Goal: Book appointment/travel/reservation

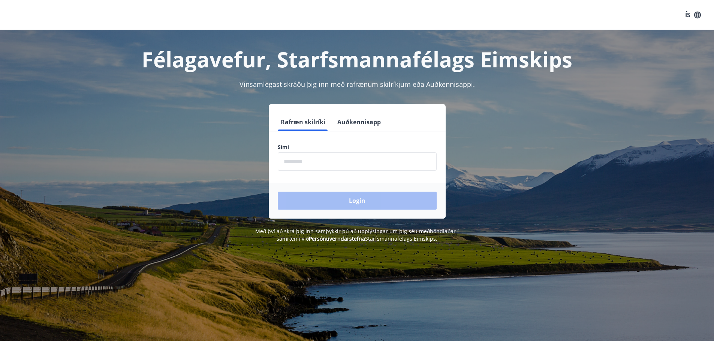
click at [350, 160] on input "phone" at bounding box center [357, 161] width 159 height 18
type input "********"
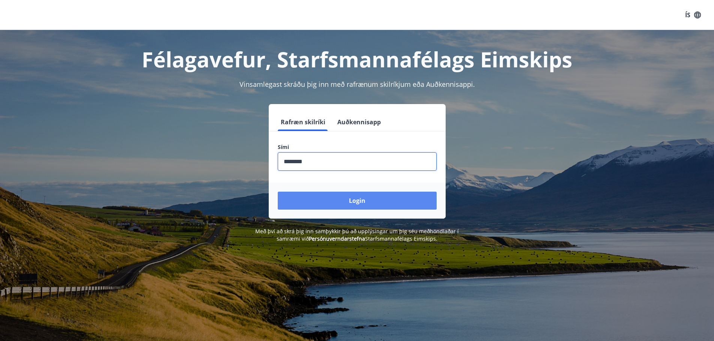
click at [350, 202] on button "Login" at bounding box center [357, 201] width 159 height 18
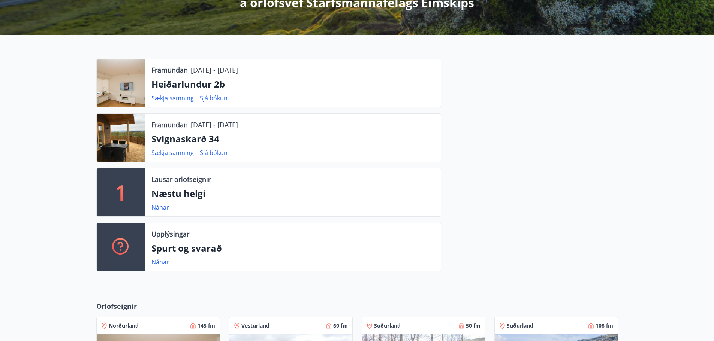
scroll to position [152, 0]
click at [132, 193] on div "1" at bounding box center [121, 193] width 49 height 48
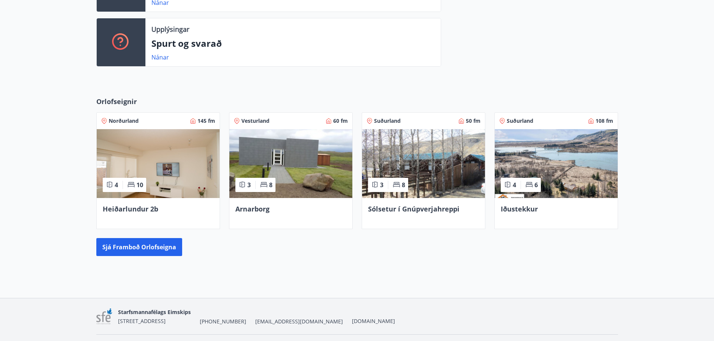
scroll to position [357, 0]
click at [125, 248] on button "Sjá framboð orlofseigna" at bounding box center [139, 247] width 86 height 18
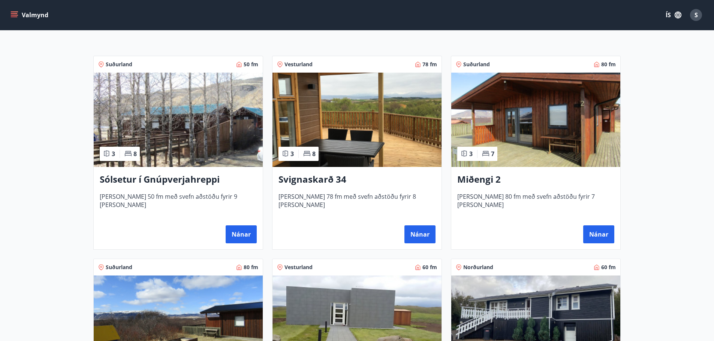
scroll to position [122, 0]
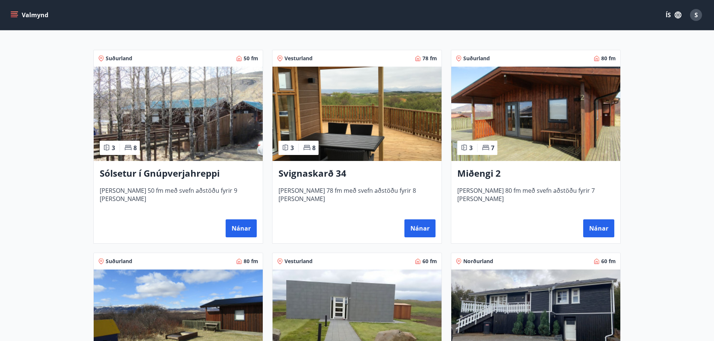
click at [342, 194] on span "[PERSON_NAME] 78 fm með svefn aðstöðu fyrir 8 [PERSON_NAME]" at bounding box center [356, 199] width 157 height 25
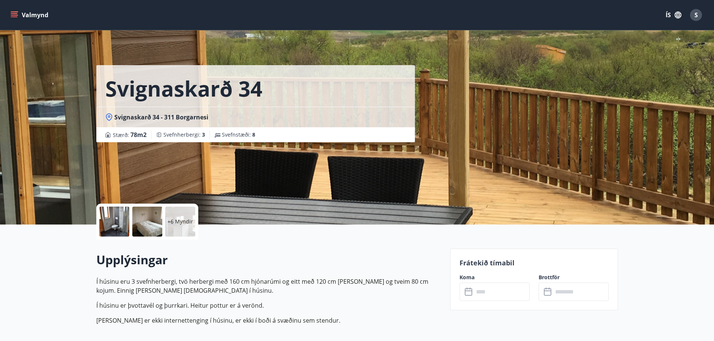
click at [480, 288] on input "text" at bounding box center [502, 292] width 56 height 18
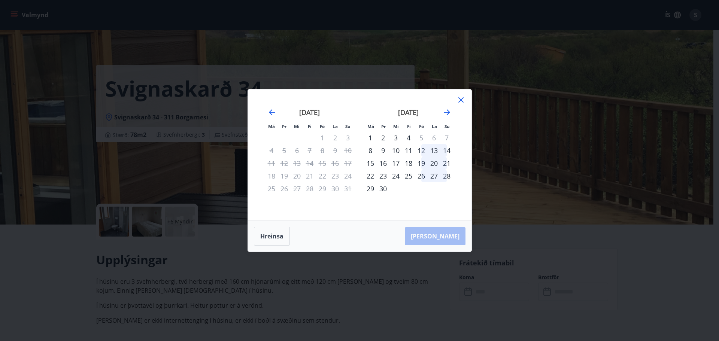
click at [445, 57] on div "Má Þr Mi Fi Fö La Su Má Þr Mi Fi Fö La Su [DATE] 1 2 3 4 5 6 7 8 9 10 11 12 13 …" at bounding box center [359, 170] width 719 height 341
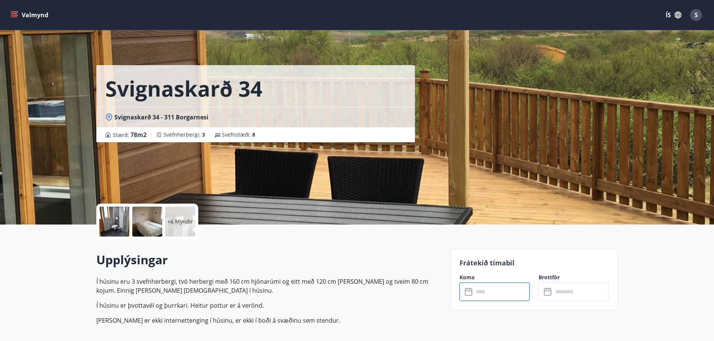
click at [464, 289] on div "​ ​" at bounding box center [494, 292] width 70 height 18
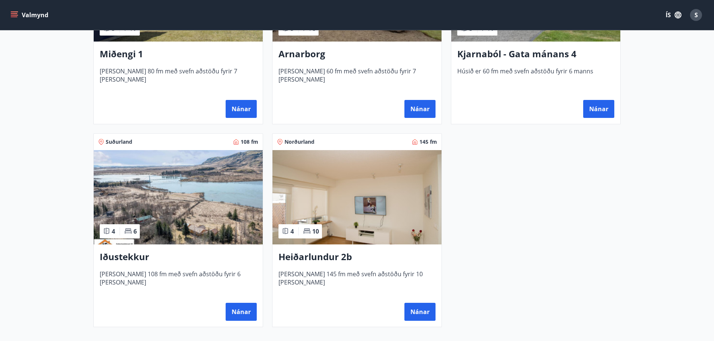
scroll to position [458, 0]
